Goal: Task Accomplishment & Management: Use online tool/utility

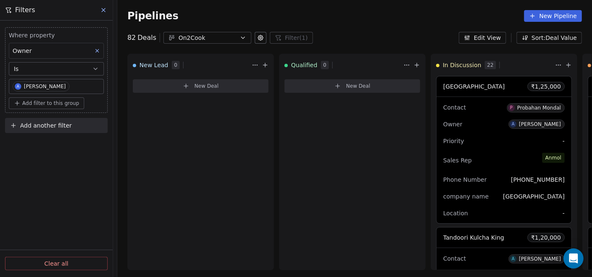
scroll to position [703, 0]
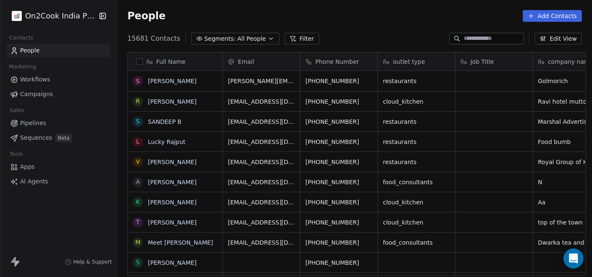
scroll to position [8, 8]
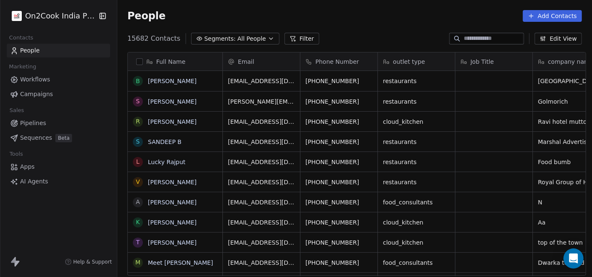
click at [35, 125] on span "Pipelines" at bounding box center [33, 123] width 26 height 9
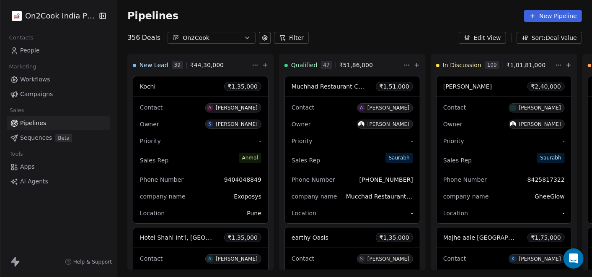
click at [287, 42] on button "Filter" at bounding box center [291, 38] width 35 height 12
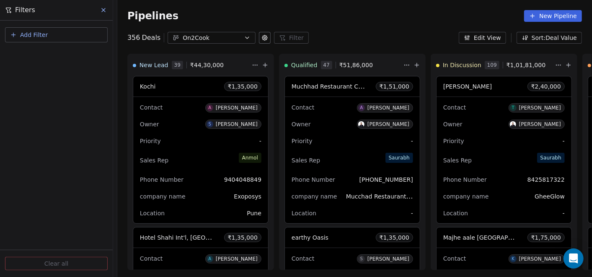
click at [32, 37] on span "Add Filter" at bounding box center [34, 35] width 28 height 9
click at [42, 56] on span "Deal properties" at bounding box center [36, 54] width 45 height 9
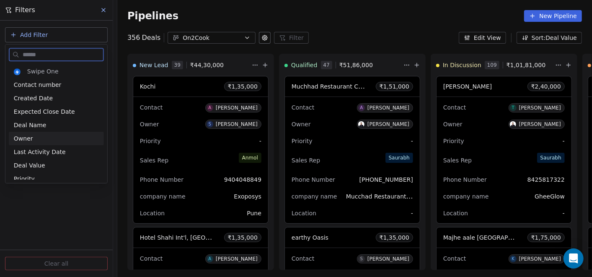
click at [34, 137] on div "Owner" at bounding box center [56, 138] width 85 height 8
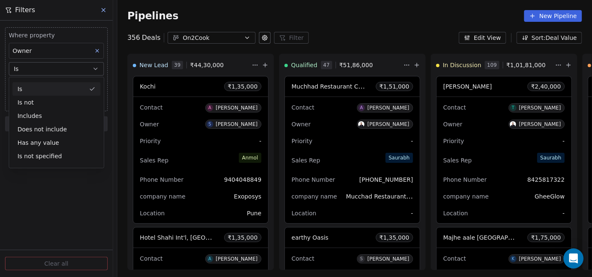
click at [53, 69] on button "Is" at bounding box center [56, 68] width 95 height 13
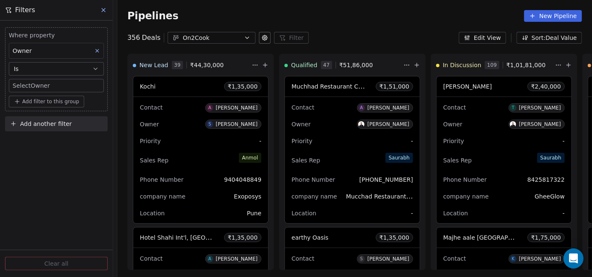
click at [49, 84] on body "On2Cook India Pvt. Ltd. Contacts People Marketing Workflows Campaigns Sales Pip…" at bounding box center [296, 138] width 592 height 277
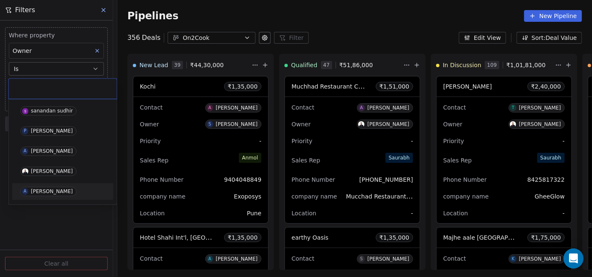
click at [44, 190] on div "[PERSON_NAME]" at bounding box center [52, 191] width 42 height 6
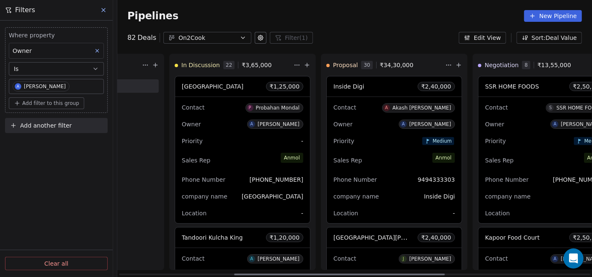
scroll to position [0, 289]
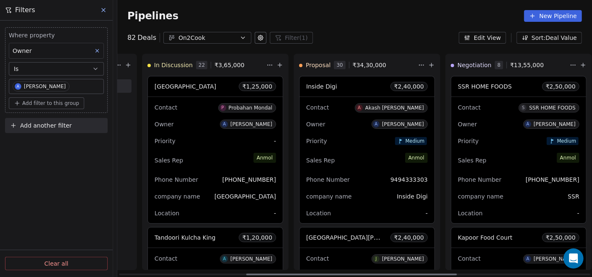
drag, startPoint x: 313, startPoint y: 274, endPoint x: 440, endPoint y: 275, distance: 127.4
click at [440, 275] on div at bounding box center [351, 274] width 211 height 2
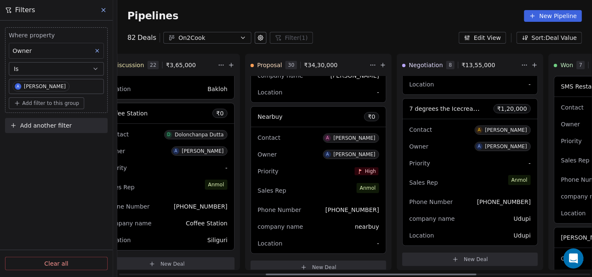
scroll to position [0, 344]
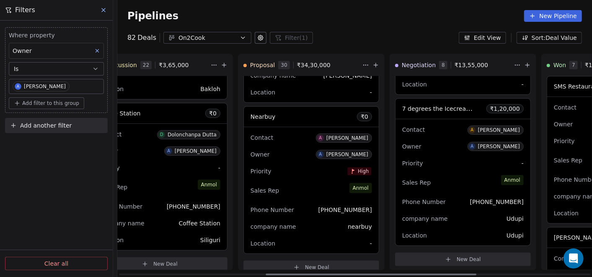
drag, startPoint x: 436, startPoint y: 273, endPoint x: 457, endPoint y: 272, distance: 20.6
click at [461, 275] on div at bounding box center [371, 274] width 211 height 2
click at [457, 273] on div at bounding box center [371, 274] width 211 height 2
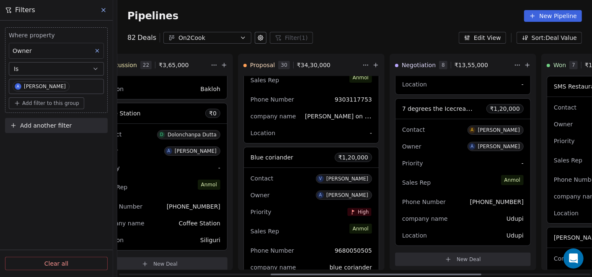
click at [273, 205] on div "Priority High" at bounding box center [312, 211] width 122 height 13
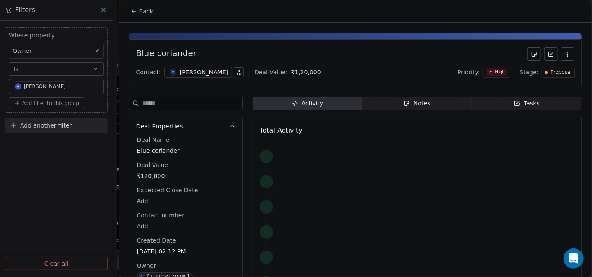
click at [403, 104] on icon "button" at bounding box center [406, 103] width 7 height 7
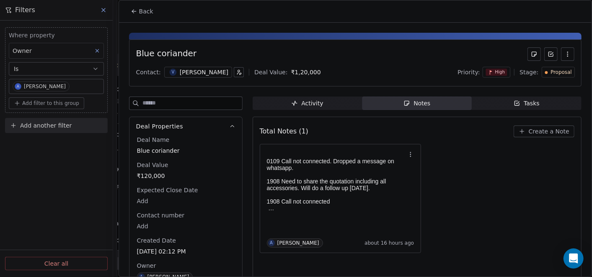
click at [403, 101] on icon "button" at bounding box center [406, 103] width 7 height 7
click at [364, 158] on p "0109 Call not connected. Dropped a message on whatsapp." at bounding box center [336, 164] width 139 height 13
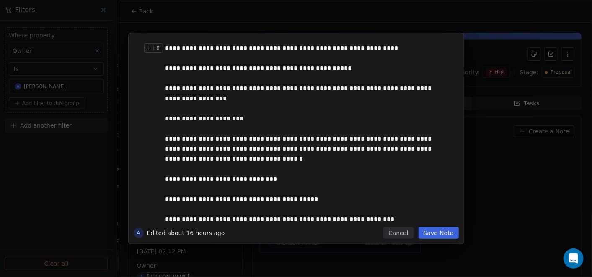
click at [219, 45] on div "**********" at bounding box center [305, 48] width 279 height 10
click at [440, 229] on button "Save Note" at bounding box center [439, 233] width 40 height 12
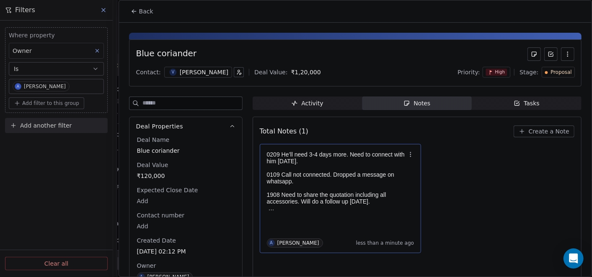
click at [310, 159] on p "0209 He’ll need 3-4 days more. Need to connect with him [DATE]." at bounding box center [336, 157] width 139 height 13
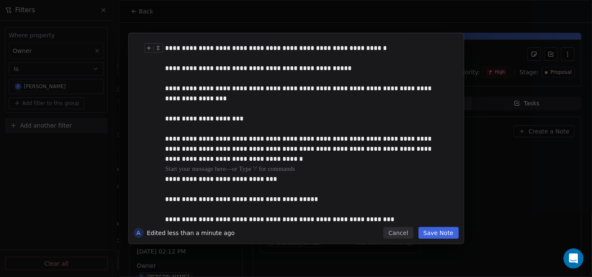
click at [257, 49] on div "**********" at bounding box center [305, 48] width 279 height 10
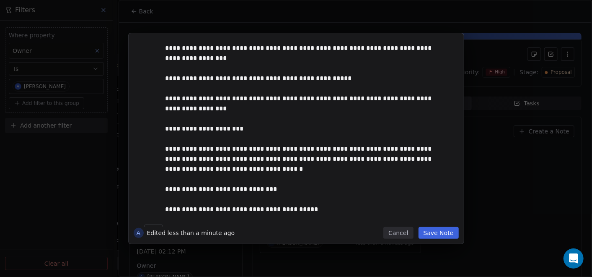
click at [442, 233] on button "Save Note" at bounding box center [439, 233] width 40 height 12
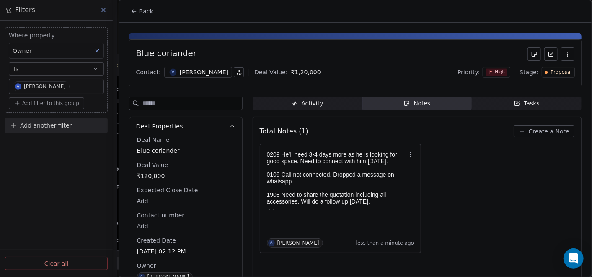
click at [135, 11] on icon at bounding box center [134, 11] width 7 height 7
